Goal: Task Accomplishment & Management: Use online tool/utility

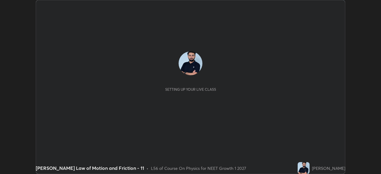
scroll to position [174, 380]
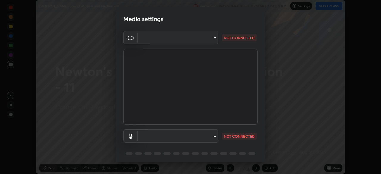
type input "1170694498857cb11788a0b7ae79d5cf1e08a6c331eb8d7031f90166f8fae325"
type input "default"
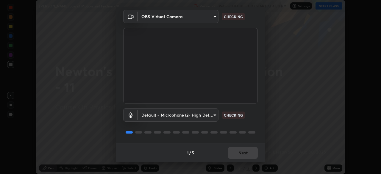
click at [240, 151] on div "1 / 5 Next" at bounding box center [190, 152] width 149 height 19
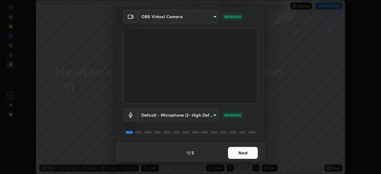
click at [238, 149] on button "Next" at bounding box center [243, 153] width 30 height 12
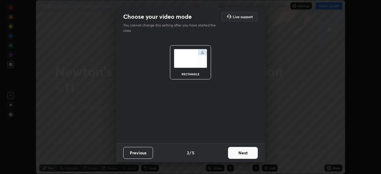
scroll to position [0, 0]
click at [239, 150] on button "Next" at bounding box center [243, 153] width 30 height 12
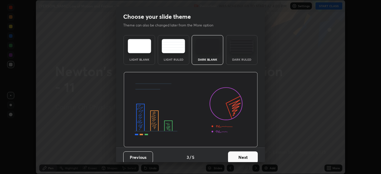
click at [240, 152] on button "Next" at bounding box center [243, 157] width 30 height 12
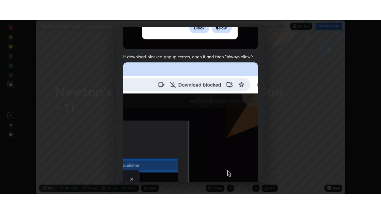
scroll to position [142, 0]
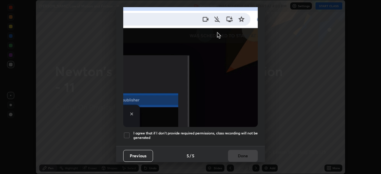
click at [236, 134] on h5 "I agree that if I don't provide required permissions, class recording will not …" at bounding box center [195, 135] width 124 height 9
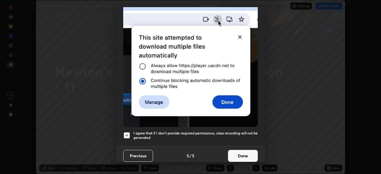
click at [246, 153] on button "Done" at bounding box center [243, 156] width 30 height 12
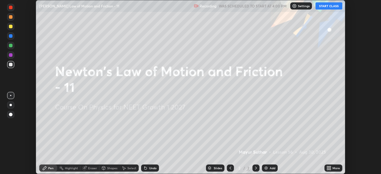
click at [325, 7] on button "START CLASS" at bounding box center [328, 5] width 27 height 7
click at [329, 166] on icon at bounding box center [329, 166] width 1 height 1
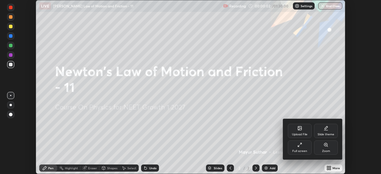
click at [308, 150] on div "Full screen" at bounding box center [300, 147] width 24 height 14
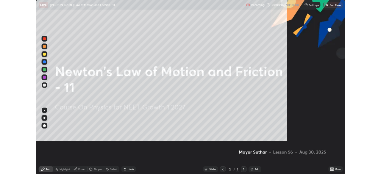
scroll to position [214, 381]
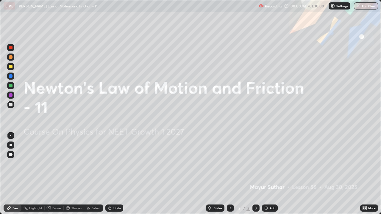
click at [14, 156] on div at bounding box center [10, 154] width 7 height 7
click at [267, 174] on img at bounding box center [266, 208] width 5 height 5
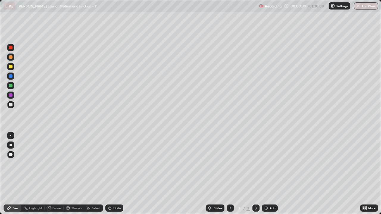
click at [11, 157] on div at bounding box center [10, 154] width 7 height 7
click at [11, 104] on div at bounding box center [11, 105] width 4 height 4
click at [13, 95] on div at bounding box center [10, 95] width 7 height 7
click at [73, 174] on div "Shapes" at bounding box center [74, 208] width 20 height 7
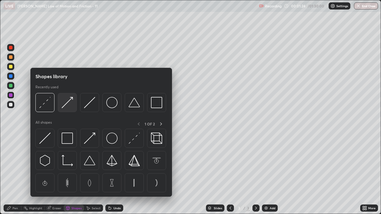
click at [65, 106] on img at bounding box center [67, 102] width 11 height 11
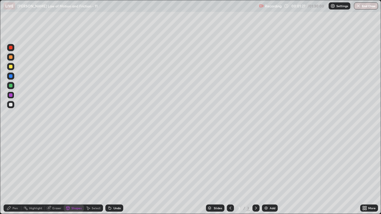
click at [120, 174] on div "Undo" at bounding box center [114, 208] width 18 height 7
click at [12, 174] on div "Pen" at bounding box center [13, 208] width 18 height 7
click at [11, 105] on div at bounding box center [11, 105] width 4 height 4
click at [55, 174] on div "Eraser" at bounding box center [54, 208] width 19 height 7
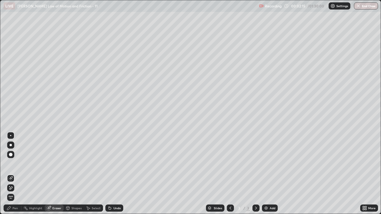
click at [10, 174] on icon at bounding box center [9, 208] width 5 height 5
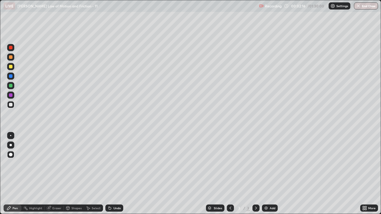
click at [11, 104] on div at bounding box center [11, 105] width 4 height 4
click at [11, 66] on div at bounding box center [11, 67] width 4 height 4
click at [266, 174] on img at bounding box center [266, 208] width 5 height 5
click at [11, 85] on div at bounding box center [11, 86] width 4 height 4
click at [11, 95] on div at bounding box center [11, 95] width 4 height 4
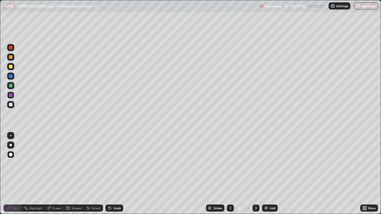
click at [10, 105] on div at bounding box center [11, 105] width 4 height 4
click at [113, 174] on div "Undo" at bounding box center [116, 208] width 7 height 3
click at [12, 67] on div at bounding box center [11, 67] width 4 height 4
click at [265, 174] on img at bounding box center [266, 208] width 5 height 5
click at [10, 86] on div at bounding box center [11, 86] width 4 height 4
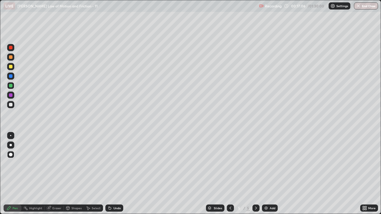
click at [11, 105] on div at bounding box center [11, 105] width 4 height 4
click at [264, 174] on img at bounding box center [266, 208] width 5 height 5
click at [10, 77] on div at bounding box center [11, 76] width 4 height 4
click at [113, 174] on div "Undo" at bounding box center [116, 208] width 7 height 3
click at [114, 174] on div "Undo" at bounding box center [114, 208] width 18 height 7
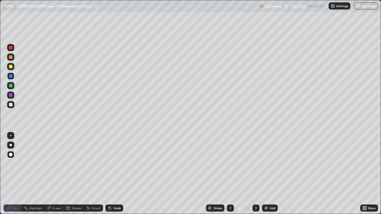
click at [116, 174] on div "Undo" at bounding box center [116, 208] width 7 height 3
click at [116, 174] on div "Undo" at bounding box center [114, 208] width 18 height 7
click at [114, 174] on div "Undo" at bounding box center [116, 208] width 7 height 3
click at [115, 174] on div "Undo" at bounding box center [116, 208] width 7 height 3
click at [12, 103] on div at bounding box center [10, 104] width 7 height 7
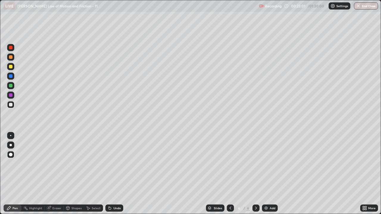
click at [56, 174] on div "Eraser" at bounding box center [56, 208] width 9 height 3
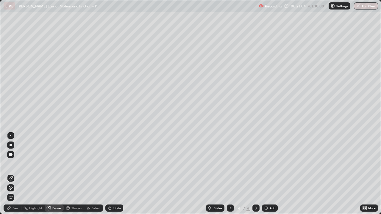
click at [16, 174] on div "Pen" at bounding box center [14, 208] width 5 height 3
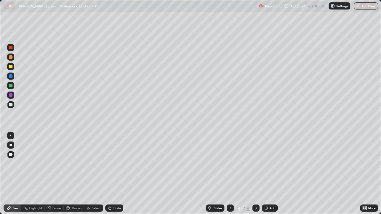
click at [10, 87] on div at bounding box center [11, 86] width 4 height 4
click at [55, 174] on div "Eraser" at bounding box center [56, 208] width 9 height 3
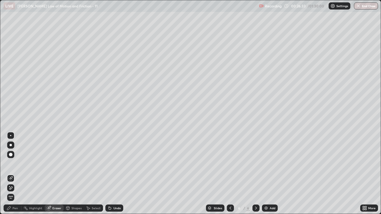
click at [14, 174] on div "Pen" at bounding box center [13, 208] width 18 height 7
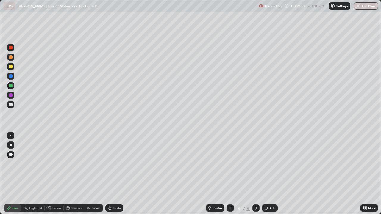
click at [12, 104] on div at bounding box center [11, 105] width 4 height 4
click at [114, 174] on div "Undo" at bounding box center [116, 208] width 7 height 3
click at [113, 174] on div "Undo" at bounding box center [116, 208] width 7 height 3
click at [112, 174] on div "Undo" at bounding box center [114, 208] width 18 height 7
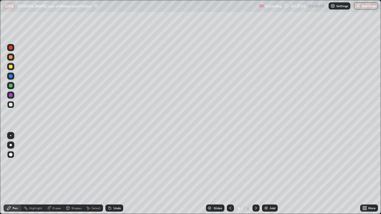
click at [109, 174] on icon at bounding box center [110, 208] width 2 height 2
click at [110, 174] on icon at bounding box center [109, 208] width 5 height 5
click at [110, 174] on div "Undo" at bounding box center [114, 208] width 18 height 7
click at [109, 174] on icon at bounding box center [110, 208] width 2 height 2
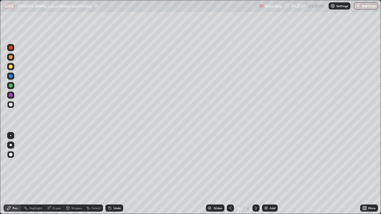
click at [111, 174] on div "Undo" at bounding box center [114, 208] width 18 height 7
click at [109, 174] on icon at bounding box center [110, 208] width 2 height 2
click at [111, 174] on icon at bounding box center [109, 208] width 5 height 5
click at [112, 174] on div "Undo" at bounding box center [114, 208] width 18 height 7
click at [113, 174] on div "Undo" at bounding box center [116, 208] width 7 height 3
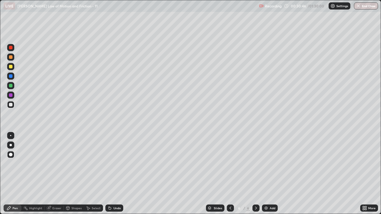
click at [114, 174] on div "Undo" at bounding box center [116, 208] width 7 height 3
click at [113, 174] on div "Undo" at bounding box center [116, 208] width 7 height 3
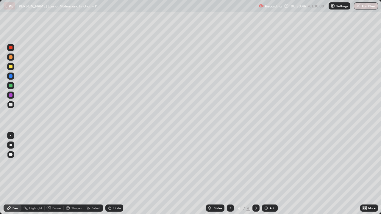
click at [112, 174] on div "Undo" at bounding box center [114, 208] width 18 height 7
click at [113, 174] on div "Undo" at bounding box center [116, 208] width 7 height 3
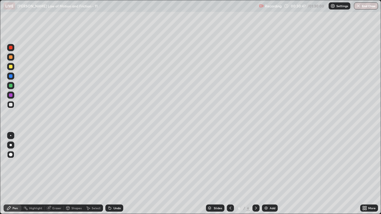
click at [113, 174] on div "Undo" at bounding box center [116, 208] width 7 height 3
click at [112, 174] on div "Undo" at bounding box center [114, 208] width 18 height 7
click at [113, 174] on div "Undo" at bounding box center [116, 208] width 7 height 3
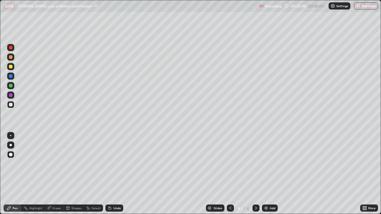
click at [112, 174] on div "Undo" at bounding box center [114, 208] width 18 height 7
click at [111, 174] on div "Undo" at bounding box center [114, 208] width 18 height 7
click at [111, 174] on icon at bounding box center [109, 208] width 5 height 5
click at [109, 174] on icon at bounding box center [110, 208] width 2 height 2
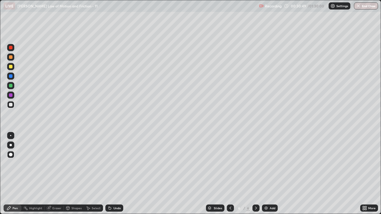
click at [109, 174] on icon at bounding box center [110, 208] width 2 height 2
click at [109, 174] on icon at bounding box center [109, 207] width 1 height 1
click at [9, 96] on div at bounding box center [11, 95] width 4 height 4
click at [267, 174] on img at bounding box center [266, 208] width 5 height 5
click at [11, 105] on div at bounding box center [11, 105] width 4 height 4
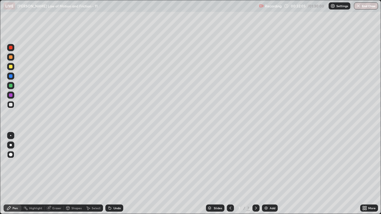
click at [116, 174] on div "Undo" at bounding box center [116, 208] width 7 height 3
click at [115, 174] on div "Undo" at bounding box center [114, 208] width 18 height 7
click at [11, 67] on div at bounding box center [11, 67] width 4 height 4
click at [11, 86] on div at bounding box center [11, 86] width 4 height 4
click at [112, 174] on div "Undo" at bounding box center [114, 208] width 18 height 7
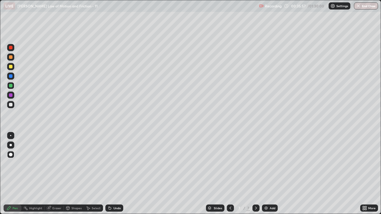
click at [113, 174] on div "Undo" at bounding box center [114, 208] width 18 height 7
click at [114, 174] on div "Undo" at bounding box center [114, 208] width 18 height 7
click at [116, 174] on div "Undo" at bounding box center [116, 208] width 7 height 3
click at [14, 68] on div at bounding box center [10, 66] width 7 height 7
click at [11, 104] on div at bounding box center [11, 105] width 4 height 4
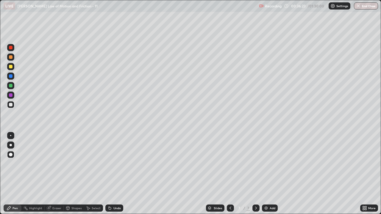
click at [112, 174] on div "Undo" at bounding box center [114, 208] width 18 height 7
click at [113, 174] on div "Undo" at bounding box center [116, 208] width 7 height 3
click at [10, 104] on div at bounding box center [11, 105] width 4 height 4
click at [116, 174] on div "Undo" at bounding box center [116, 208] width 7 height 3
click at [112, 174] on div "Undo" at bounding box center [114, 208] width 18 height 7
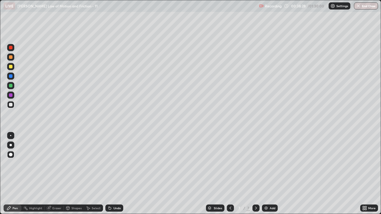
click at [115, 174] on div "Undo" at bounding box center [116, 208] width 7 height 3
click at [114, 174] on div "Undo" at bounding box center [114, 208] width 18 height 7
click at [117, 174] on div "Undo" at bounding box center [116, 208] width 7 height 3
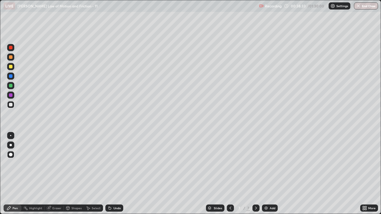
click at [117, 174] on div "Undo" at bounding box center [116, 208] width 7 height 3
click at [112, 174] on div "Undo" at bounding box center [114, 208] width 18 height 7
click at [111, 174] on icon at bounding box center [109, 208] width 5 height 5
click at [113, 174] on div "Undo" at bounding box center [114, 208] width 18 height 7
click at [114, 174] on div "Undo" at bounding box center [116, 208] width 7 height 3
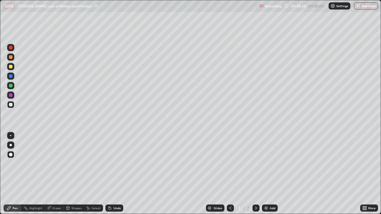
click at [113, 174] on div "Undo" at bounding box center [116, 208] width 7 height 3
click at [114, 174] on div "Undo" at bounding box center [116, 208] width 7 height 3
click at [115, 174] on div "Undo" at bounding box center [116, 208] width 7 height 3
click at [116, 174] on div "Undo" at bounding box center [116, 208] width 7 height 3
click at [10, 104] on div at bounding box center [11, 105] width 4 height 4
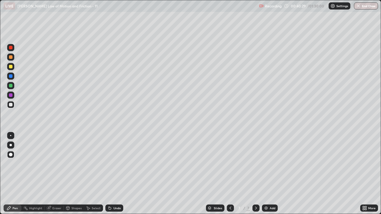
click at [114, 174] on div "Undo" at bounding box center [116, 208] width 7 height 3
click at [13, 48] on div at bounding box center [10, 47] width 7 height 7
click at [268, 174] on div "Add" at bounding box center [270, 208] width 16 height 7
click at [11, 105] on div at bounding box center [11, 105] width 4 height 4
click at [110, 174] on icon at bounding box center [109, 208] width 5 height 5
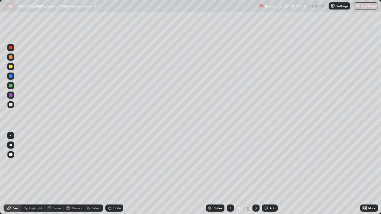
click at [112, 174] on div "Undo" at bounding box center [114, 208] width 18 height 7
click at [111, 174] on icon at bounding box center [109, 208] width 5 height 5
click at [112, 174] on div "Undo" at bounding box center [114, 208] width 18 height 7
click at [115, 174] on div "Undo" at bounding box center [116, 208] width 7 height 3
click at [114, 174] on div "Undo" at bounding box center [116, 208] width 7 height 3
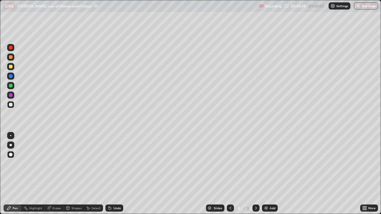
click at [10, 87] on div at bounding box center [11, 86] width 4 height 4
click at [109, 174] on icon at bounding box center [110, 208] width 2 height 2
click at [54, 174] on div "Eraser" at bounding box center [56, 208] width 9 height 3
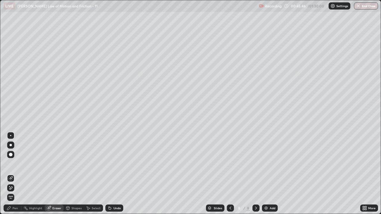
click at [12, 174] on div "Pen" at bounding box center [14, 208] width 5 height 3
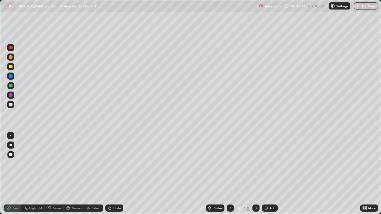
click at [10, 104] on div at bounding box center [11, 105] width 4 height 4
click at [11, 105] on div at bounding box center [11, 105] width 4 height 4
click at [10, 85] on div at bounding box center [11, 86] width 4 height 4
click at [56, 174] on div "Eraser" at bounding box center [54, 208] width 19 height 7
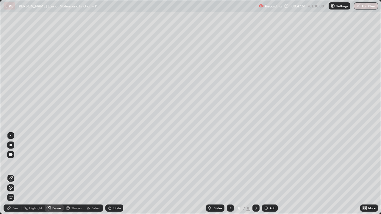
click at [12, 174] on icon at bounding box center [10, 188] width 5 height 5
click at [14, 174] on div "Pen" at bounding box center [14, 208] width 5 height 3
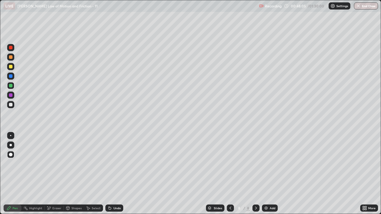
click at [112, 174] on div "Undo" at bounding box center [114, 208] width 18 height 7
click at [116, 174] on div "Undo" at bounding box center [116, 208] width 7 height 3
click at [115, 174] on div "Undo" at bounding box center [116, 208] width 7 height 3
click at [117, 174] on div "Undo" at bounding box center [116, 208] width 7 height 3
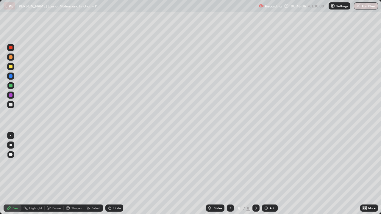
click at [117, 174] on div "Undo" at bounding box center [114, 208] width 18 height 7
click at [117, 174] on div "Undo" at bounding box center [116, 208] width 7 height 3
click at [10, 105] on div at bounding box center [11, 105] width 4 height 4
click at [266, 174] on div "Add" at bounding box center [270, 208] width 16 height 7
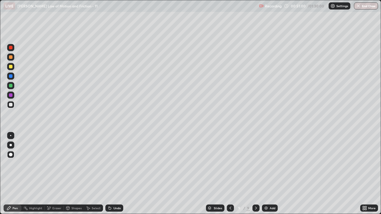
click at [111, 174] on icon at bounding box center [109, 208] width 5 height 5
click at [111, 174] on div "Undo" at bounding box center [114, 208] width 18 height 7
click at [111, 174] on icon at bounding box center [109, 208] width 5 height 5
click at [110, 174] on div "Undo" at bounding box center [114, 208] width 18 height 7
click at [51, 174] on div "Eraser" at bounding box center [54, 208] width 19 height 7
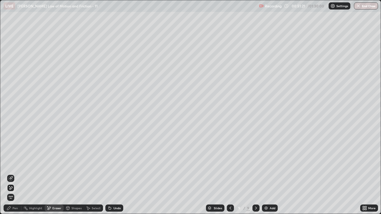
click at [12, 174] on div "Pen" at bounding box center [13, 208] width 18 height 7
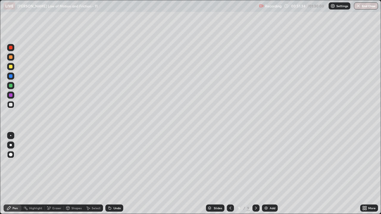
click at [54, 174] on div "Eraser" at bounding box center [56, 208] width 9 height 3
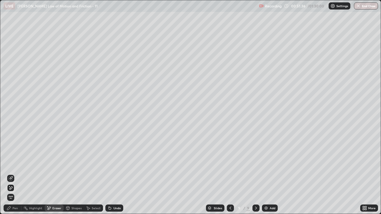
click at [14, 174] on div "Pen" at bounding box center [14, 208] width 5 height 3
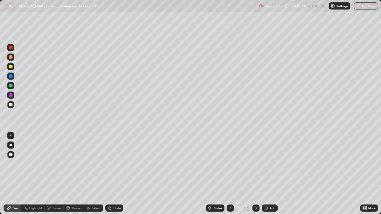
click at [12, 105] on div at bounding box center [11, 105] width 4 height 4
click at [12, 94] on div at bounding box center [11, 95] width 4 height 4
click at [111, 174] on icon at bounding box center [109, 208] width 5 height 5
click at [53, 174] on div "Eraser" at bounding box center [56, 208] width 9 height 3
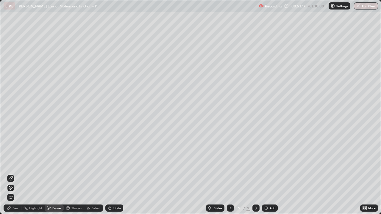
click at [7, 174] on icon at bounding box center [9, 208] width 5 height 5
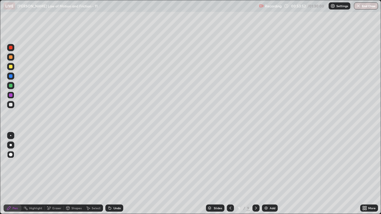
click at [10, 103] on div at bounding box center [11, 105] width 4 height 4
click at [12, 85] on div at bounding box center [11, 86] width 4 height 4
click at [269, 174] on div "Add" at bounding box center [272, 208] width 6 height 3
click at [229, 174] on icon at bounding box center [230, 208] width 2 height 3
click at [117, 174] on div "Undo" at bounding box center [116, 208] width 7 height 3
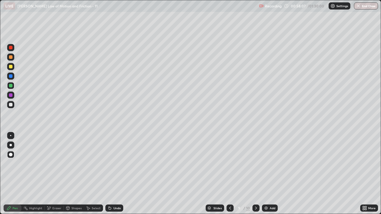
click at [117, 174] on div "Undo" at bounding box center [116, 208] width 7 height 3
click at [120, 174] on div "Undo" at bounding box center [116, 208] width 7 height 3
click at [121, 174] on div "Undo" at bounding box center [114, 208] width 18 height 7
click at [122, 174] on div "Undo" at bounding box center [114, 208] width 18 height 7
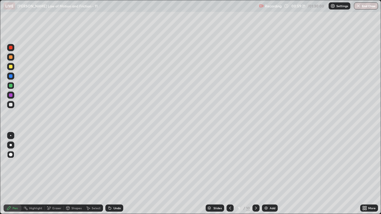
click at [11, 104] on div at bounding box center [11, 105] width 4 height 4
click at [255, 174] on div at bounding box center [255, 208] width 7 height 7
click at [111, 174] on div "Undo" at bounding box center [114, 208] width 18 height 7
click at [114, 174] on div "Undo" at bounding box center [116, 208] width 7 height 3
click at [12, 65] on div at bounding box center [11, 67] width 4 height 4
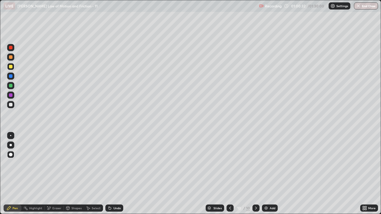
click at [13, 49] on div at bounding box center [10, 47] width 7 height 7
click at [117, 174] on div "Undo" at bounding box center [116, 208] width 7 height 3
click at [12, 70] on div at bounding box center [10, 66] width 7 height 7
click at [10, 78] on div at bounding box center [11, 76] width 4 height 4
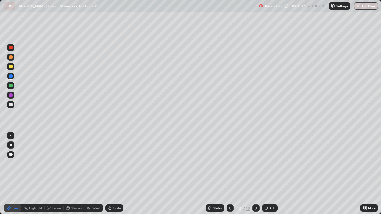
click at [113, 174] on div "Undo" at bounding box center [114, 208] width 18 height 7
click at [55, 174] on div "Eraser" at bounding box center [56, 208] width 9 height 3
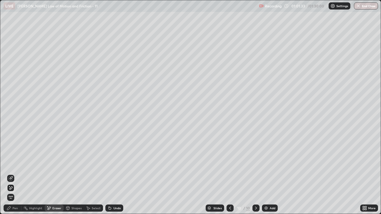
click at [13, 174] on div "Pen" at bounding box center [14, 208] width 5 height 3
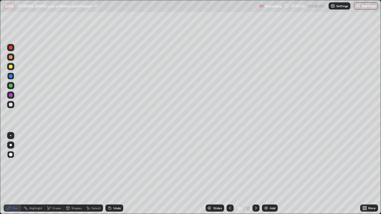
click at [57, 174] on div "Eraser" at bounding box center [56, 208] width 9 height 3
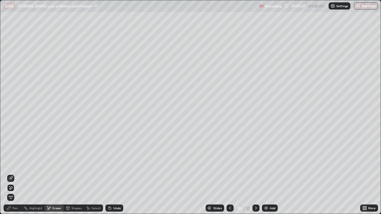
click at [11, 174] on div "Pen" at bounding box center [13, 208] width 18 height 7
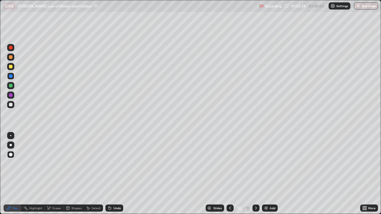
click at [266, 174] on img at bounding box center [266, 208] width 5 height 5
click at [114, 174] on div "Undo" at bounding box center [116, 208] width 7 height 3
click at [13, 68] on div at bounding box center [10, 66] width 7 height 7
click at [112, 174] on div "Undo" at bounding box center [114, 208] width 18 height 7
click at [10, 57] on div at bounding box center [11, 57] width 4 height 4
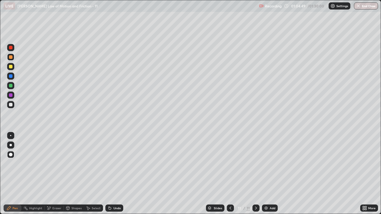
click at [112, 174] on div "Undo" at bounding box center [114, 208] width 18 height 7
click at [115, 174] on div "Undo" at bounding box center [116, 208] width 7 height 3
click at [109, 174] on icon at bounding box center [110, 208] width 2 height 2
click at [12, 105] on div at bounding box center [11, 105] width 4 height 4
click at [11, 95] on div at bounding box center [11, 95] width 4 height 4
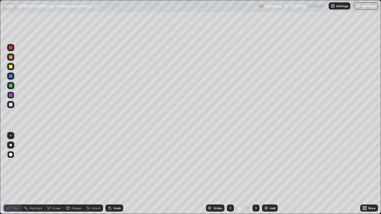
click at [117, 174] on div "Undo" at bounding box center [116, 208] width 7 height 3
click at [115, 174] on div "Undo" at bounding box center [116, 208] width 7 height 3
click at [10, 86] on div at bounding box center [11, 86] width 4 height 4
click at [116, 174] on div "Undo" at bounding box center [114, 208] width 18 height 7
click at [115, 174] on div "Undo" at bounding box center [114, 208] width 18 height 7
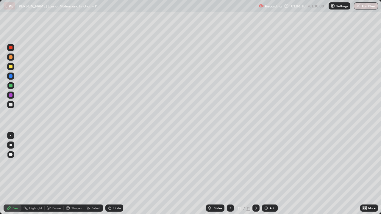
click at [115, 174] on div "Undo" at bounding box center [116, 208] width 7 height 3
click at [112, 174] on div "Undo" at bounding box center [114, 208] width 18 height 7
click at [111, 174] on icon at bounding box center [109, 208] width 5 height 5
click at [10, 104] on div at bounding box center [11, 105] width 4 height 4
click at [115, 174] on div "Undo" at bounding box center [114, 208] width 18 height 7
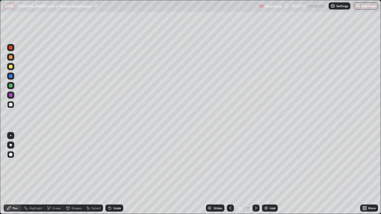
click at [112, 174] on div "Undo" at bounding box center [114, 208] width 18 height 7
click at [12, 68] on div at bounding box center [11, 67] width 4 height 4
click at [265, 174] on img at bounding box center [266, 208] width 5 height 5
click at [11, 105] on div at bounding box center [11, 105] width 4 height 4
click at [10, 77] on div at bounding box center [11, 76] width 4 height 4
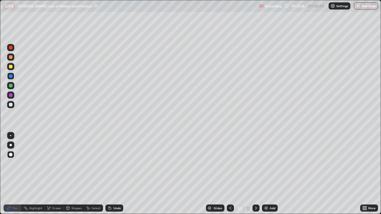
click at [10, 86] on div at bounding box center [11, 86] width 4 height 4
click at [10, 97] on div at bounding box center [11, 95] width 4 height 4
click at [10, 85] on div at bounding box center [11, 86] width 4 height 4
click at [13, 95] on div at bounding box center [10, 95] width 7 height 7
click at [13, 86] on div at bounding box center [10, 85] width 7 height 7
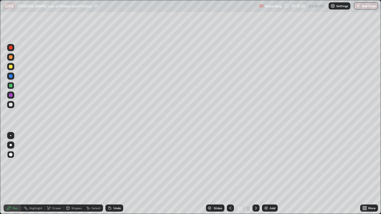
click at [51, 174] on div "Eraser" at bounding box center [54, 208] width 19 height 7
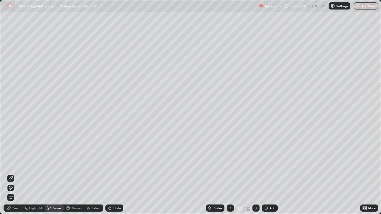
click at [14, 174] on div "Pen" at bounding box center [14, 208] width 5 height 3
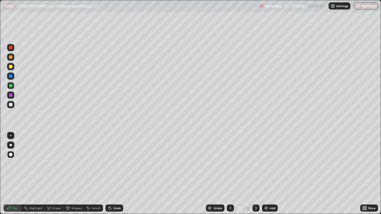
click at [11, 68] on div at bounding box center [11, 67] width 4 height 4
click at [111, 174] on icon at bounding box center [109, 208] width 5 height 5
click at [369, 7] on button "End Class" at bounding box center [366, 5] width 24 height 7
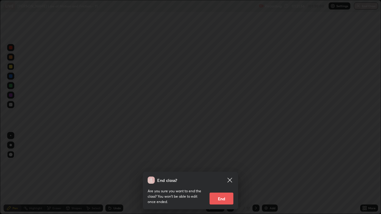
click at [223, 174] on button "End" at bounding box center [221, 199] width 24 height 12
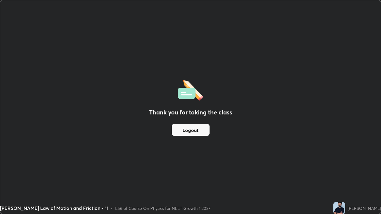
click at [204, 132] on button "Logout" at bounding box center [191, 130] width 38 height 12
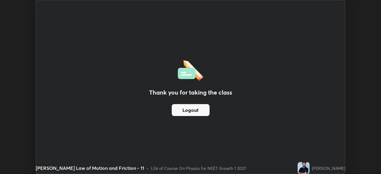
scroll to position [29568, 29361]
